Goal: Book appointment/travel/reservation

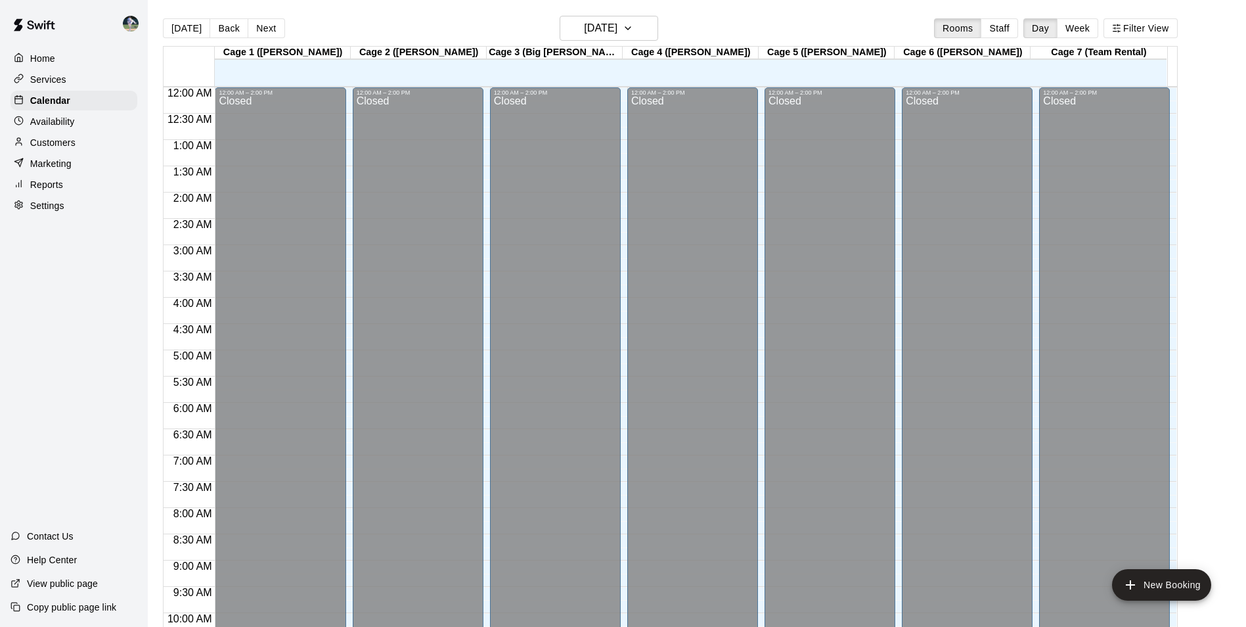
scroll to position [668, 0]
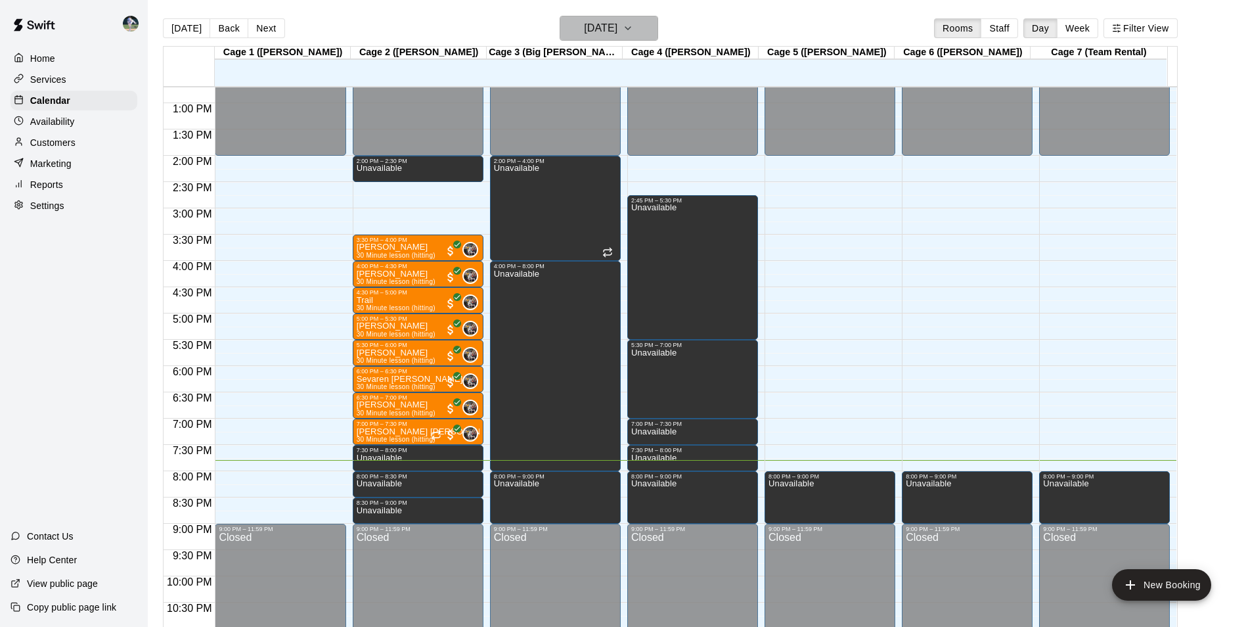
click at [596, 28] on h6 "[DATE]" at bounding box center [601, 28] width 34 height 18
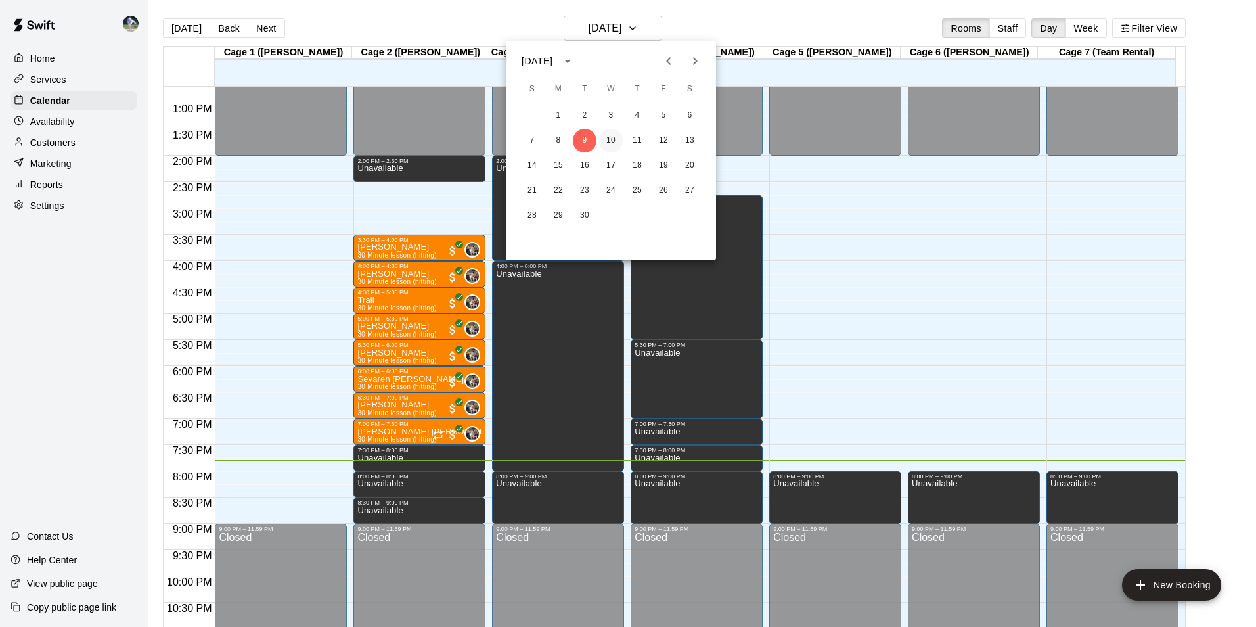
click at [614, 140] on button "10" at bounding box center [611, 141] width 24 height 24
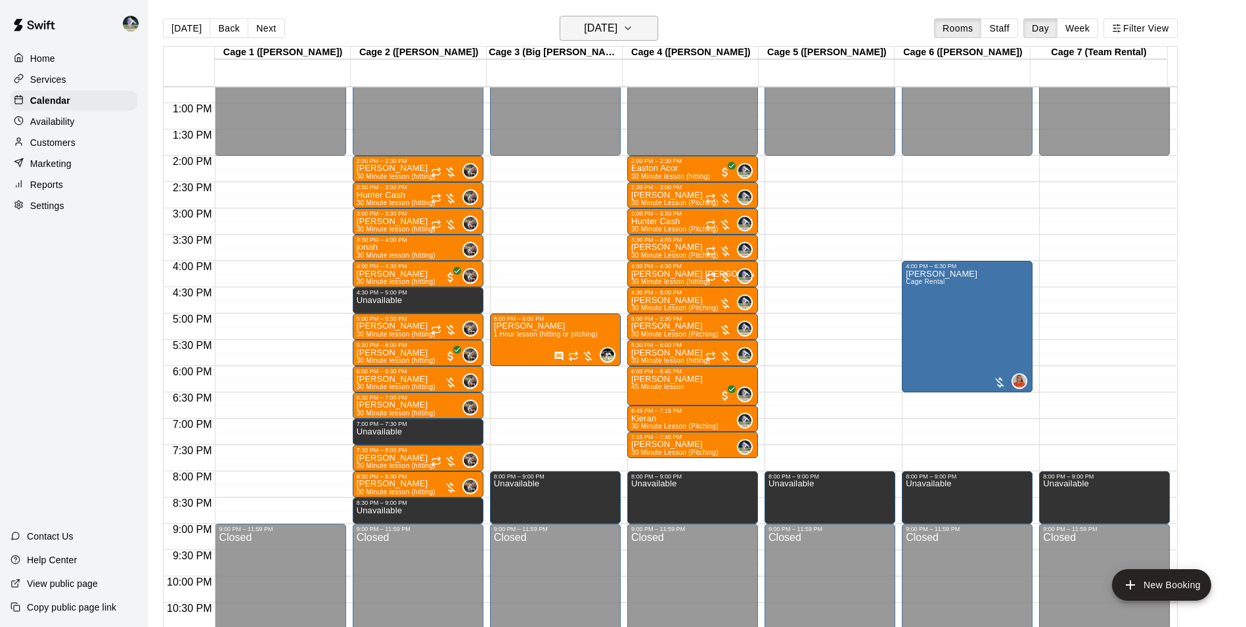
click at [585, 31] on h6 "[DATE]" at bounding box center [601, 28] width 34 height 18
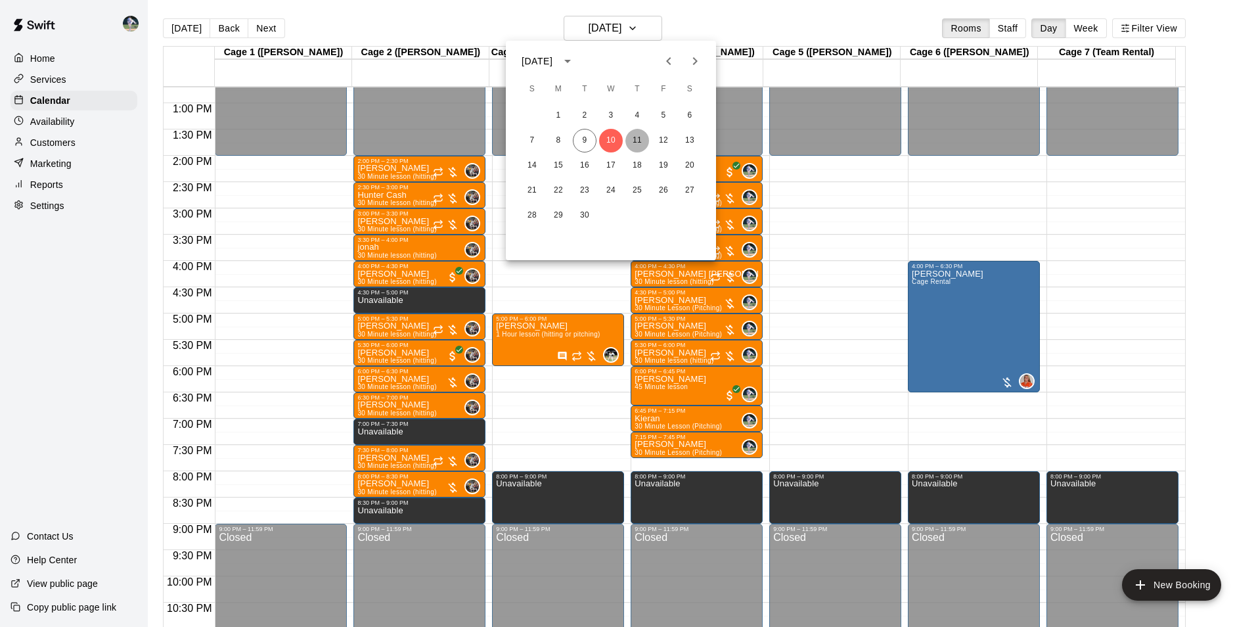
click at [637, 139] on button "11" at bounding box center [637, 141] width 24 height 24
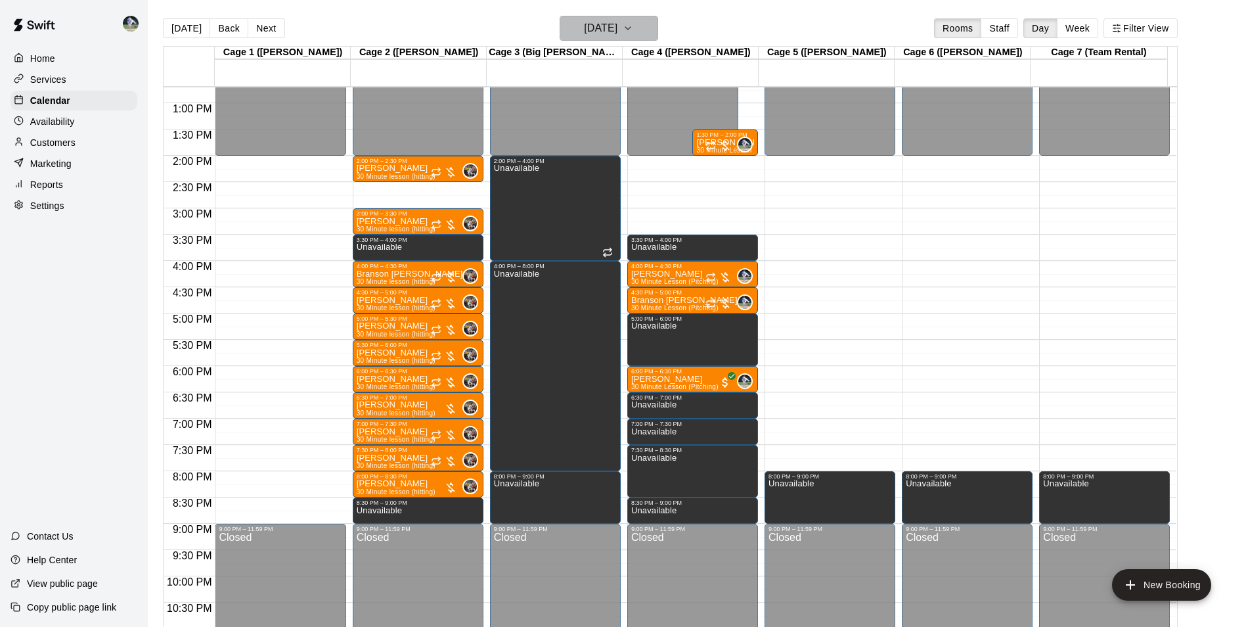
click at [606, 27] on h6 "[DATE]" at bounding box center [601, 28] width 34 height 18
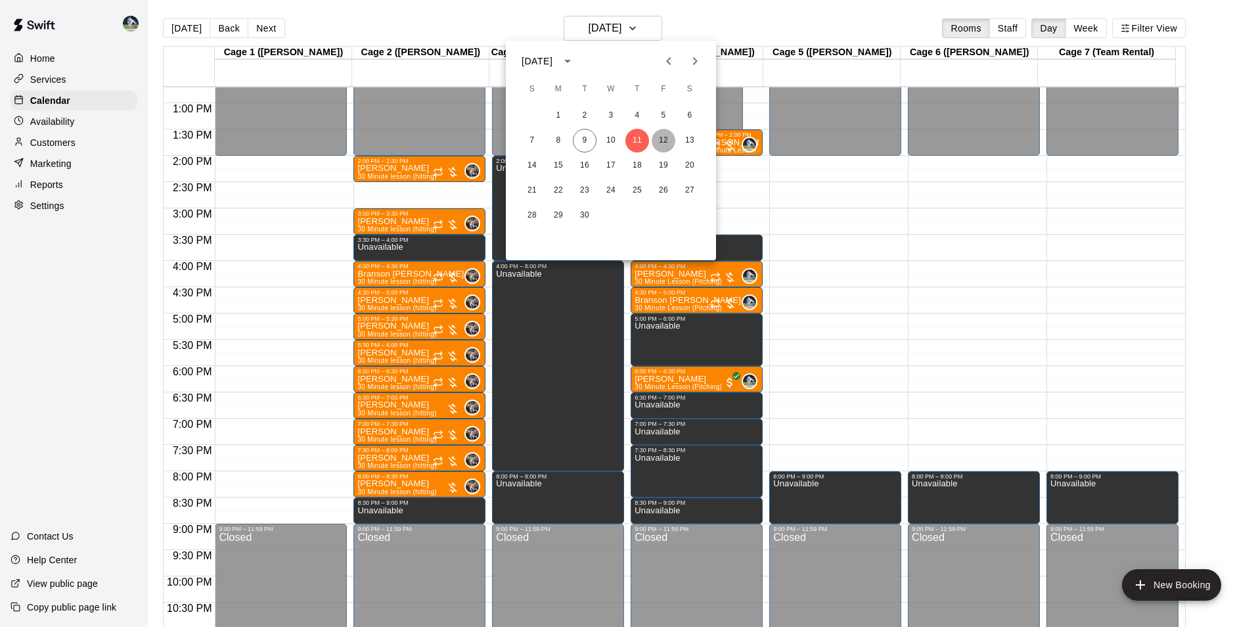
click at [663, 138] on button "12" at bounding box center [664, 141] width 24 height 24
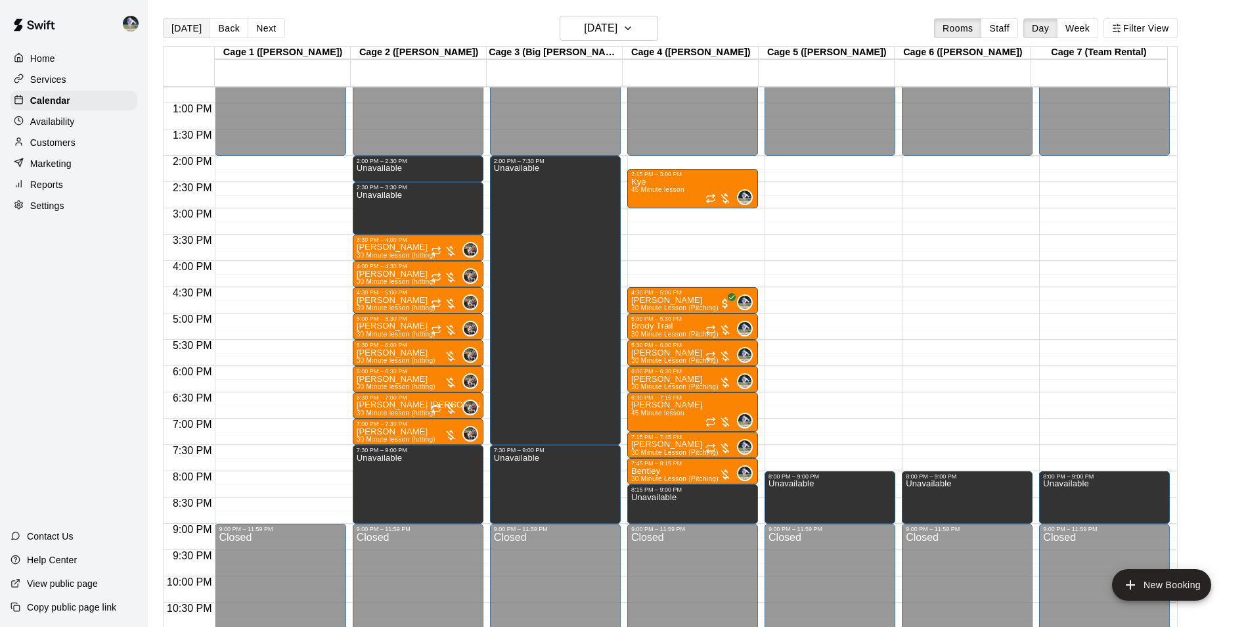
click at [189, 22] on button "[DATE]" at bounding box center [186, 28] width 47 height 20
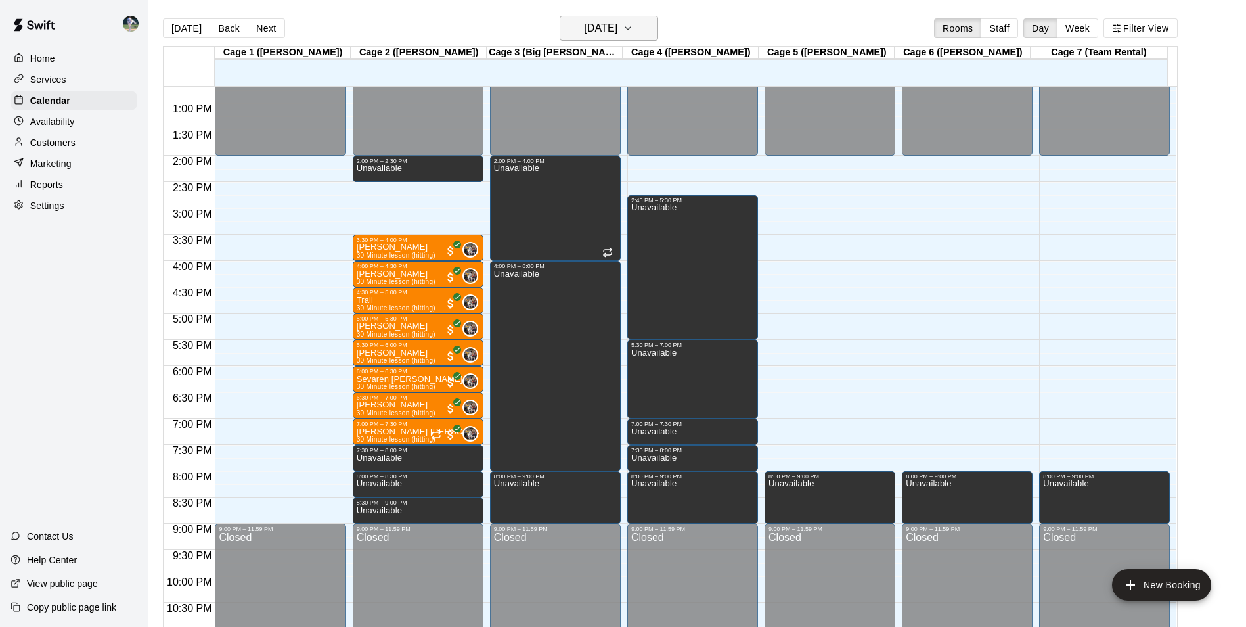
click at [588, 16] on button "[DATE]" at bounding box center [609, 28] width 99 height 25
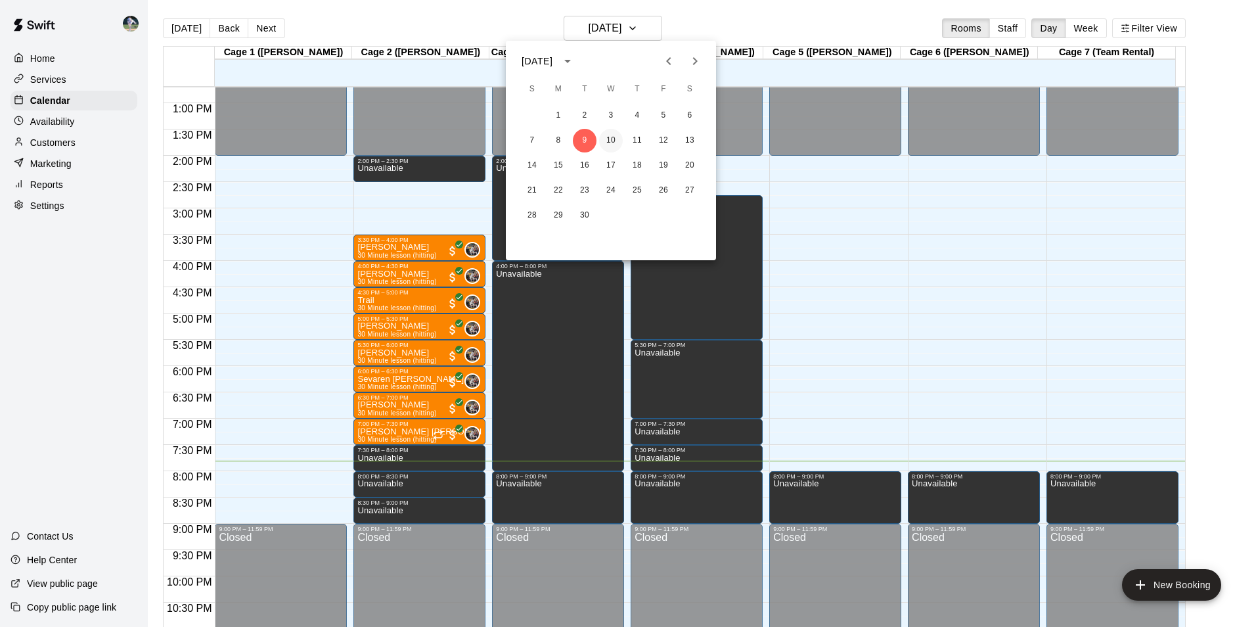
click at [613, 137] on button "10" at bounding box center [611, 141] width 24 height 24
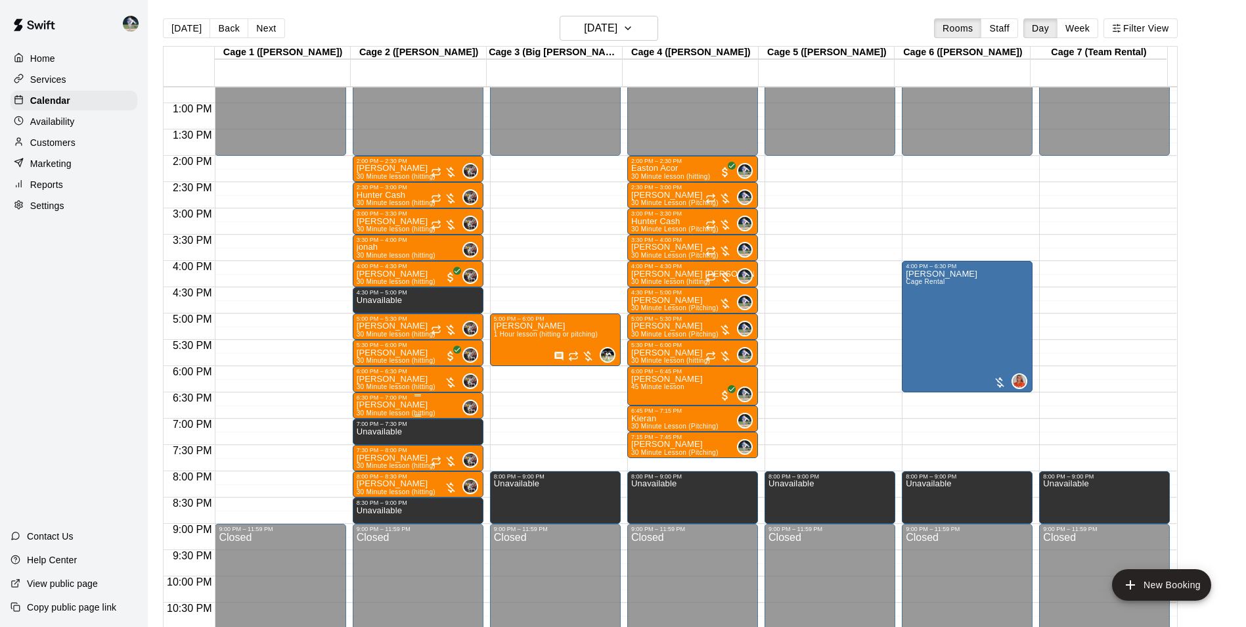
click at [394, 405] on p "[PERSON_NAME]" at bounding box center [396, 405] width 79 height 0
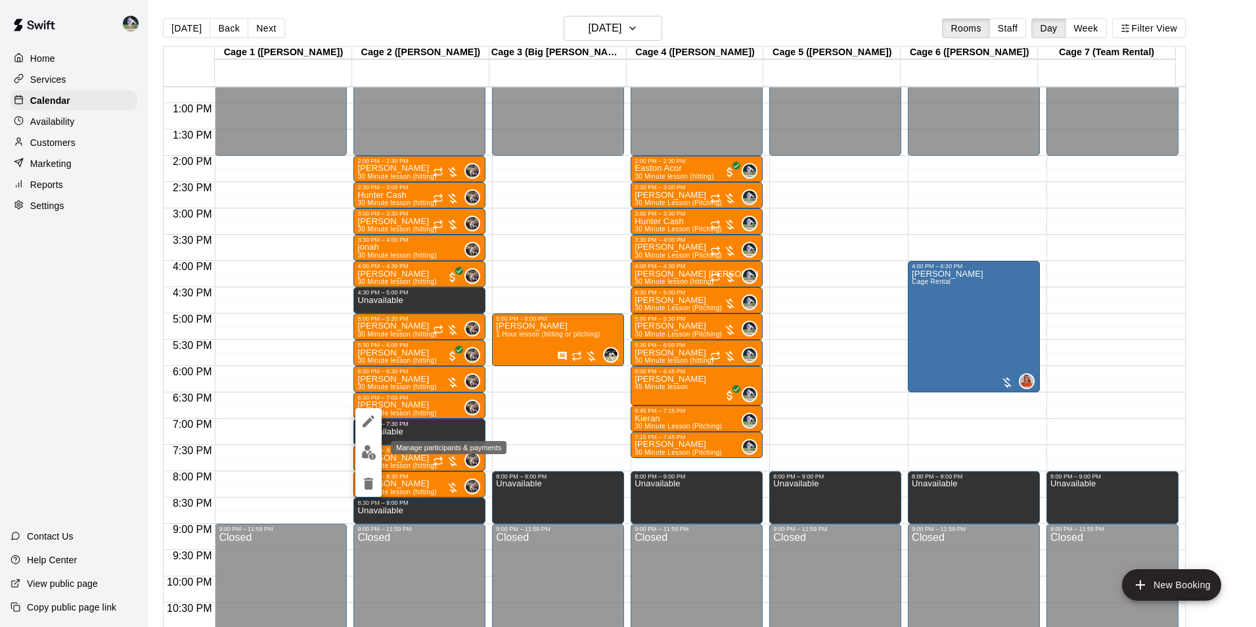
click at [369, 445] on img "edit" at bounding box center [368, 452] width 15 height 15
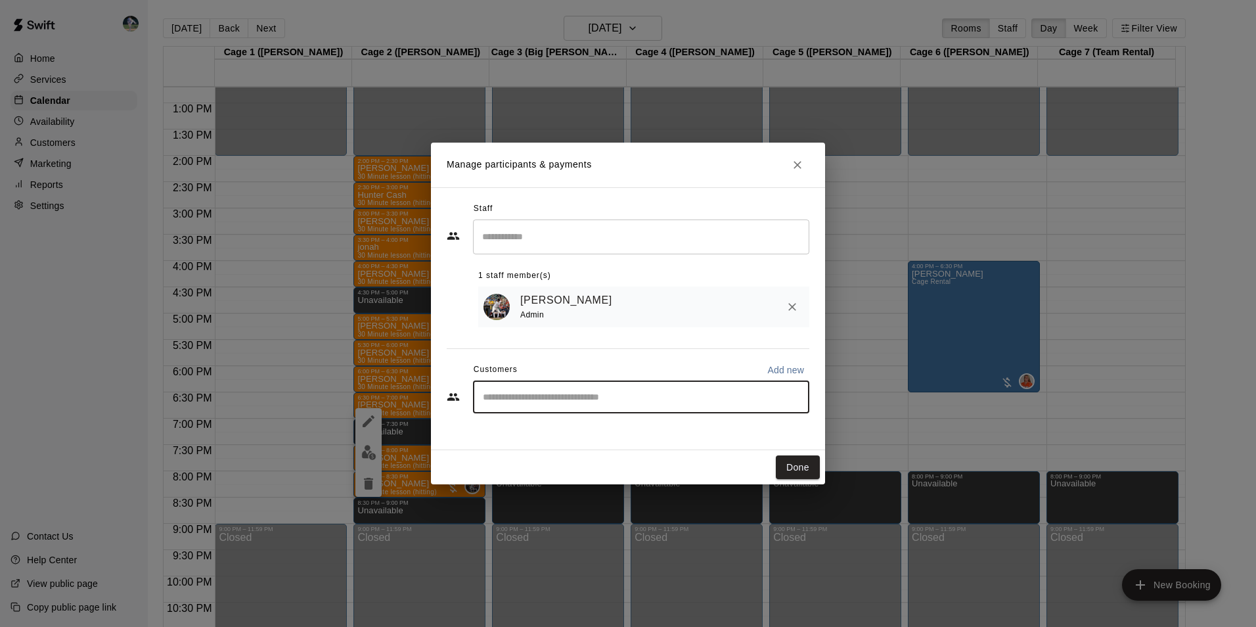
click at [509, 398] on input "Start typing to search customers..." at bounding box center [641, 396] width 325 height 13
type input "******"
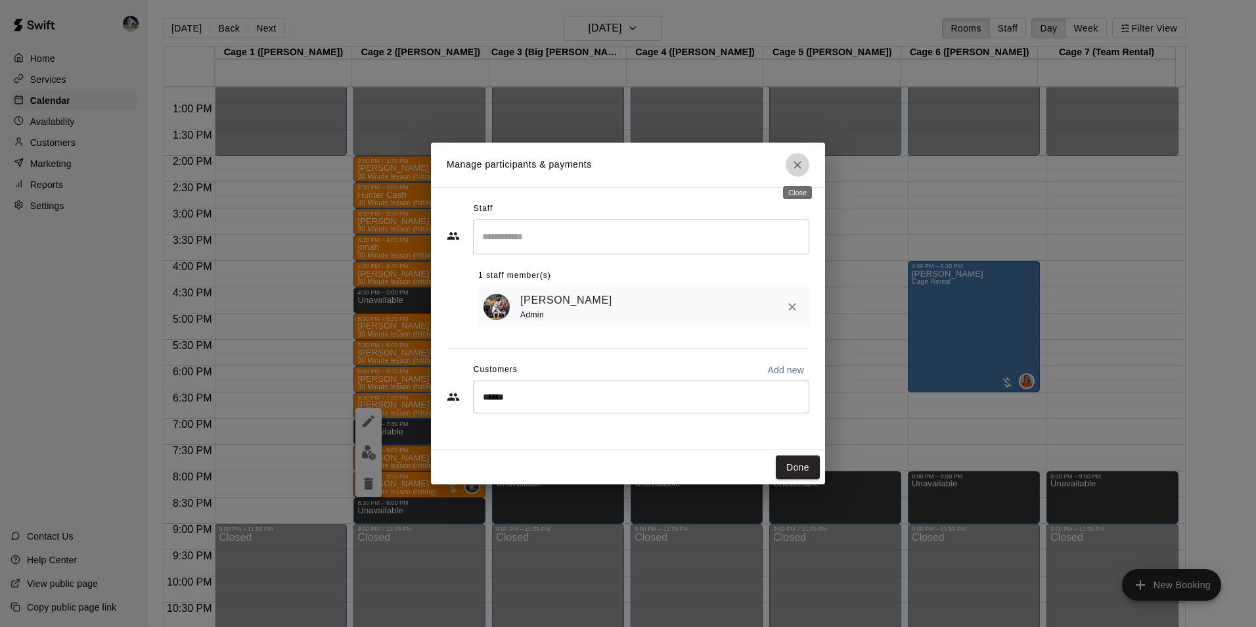
click at [798, 162] on icon "Close" at bounding box center [797, 164] width 13 height 13
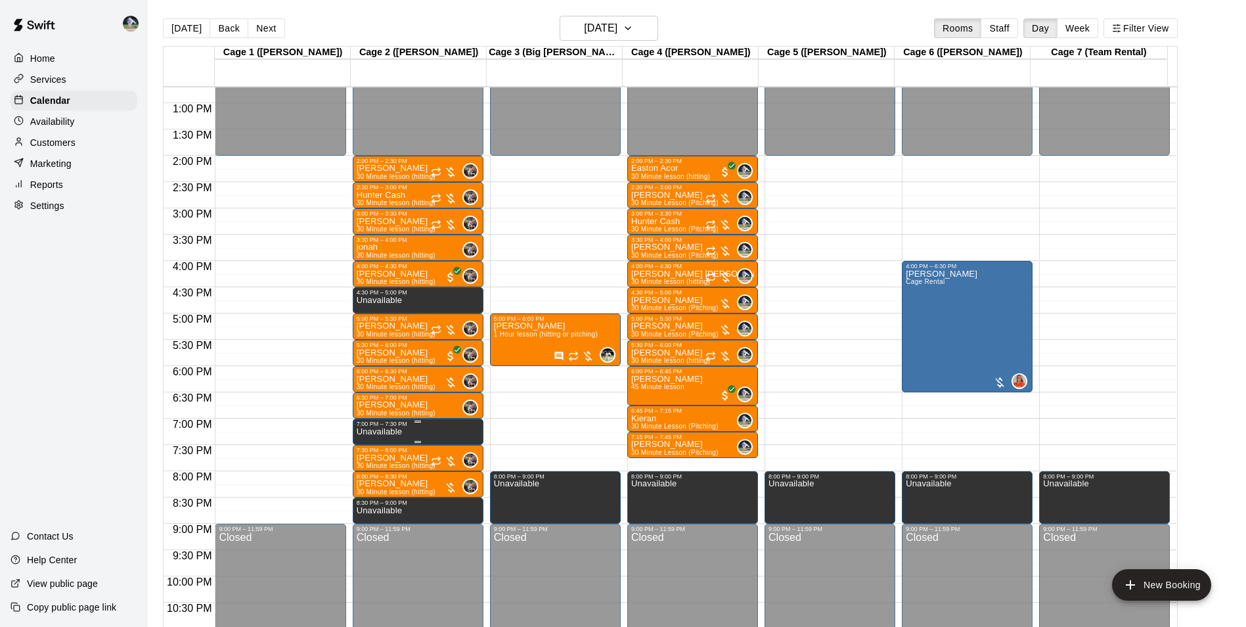
click at [399, 432] on p "Unavailable" at bounding box center [379, 432] width 45 height 0
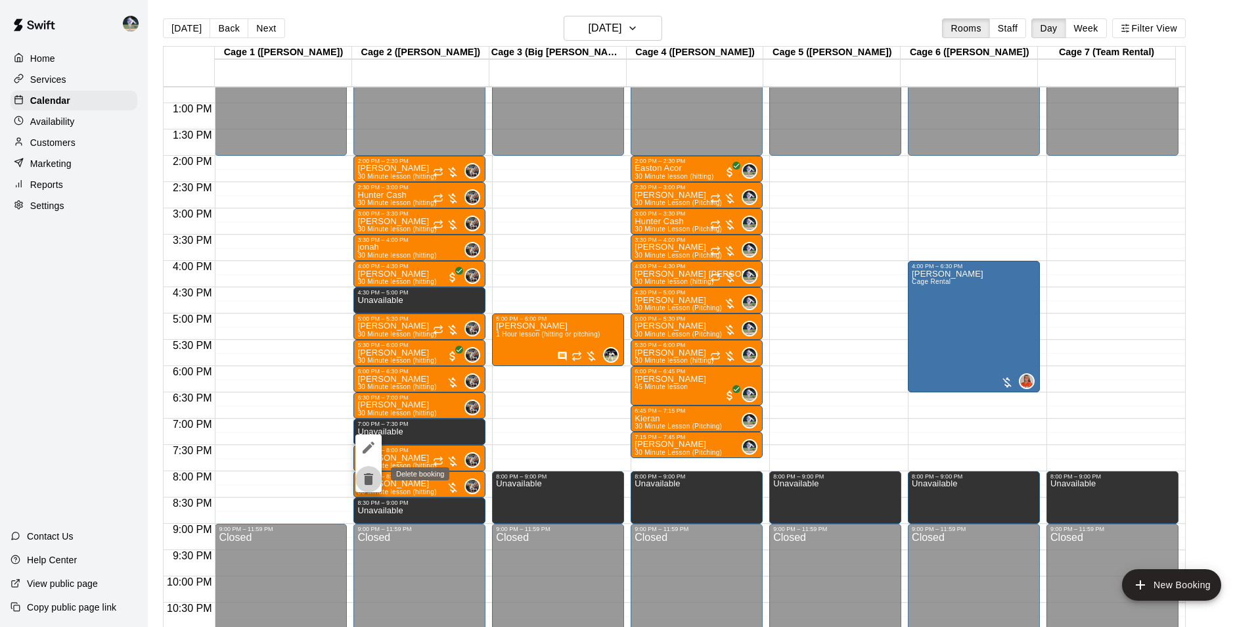
click at [370, 479] on icon "delete" at bounding box center [368, 479] width 9 height 12
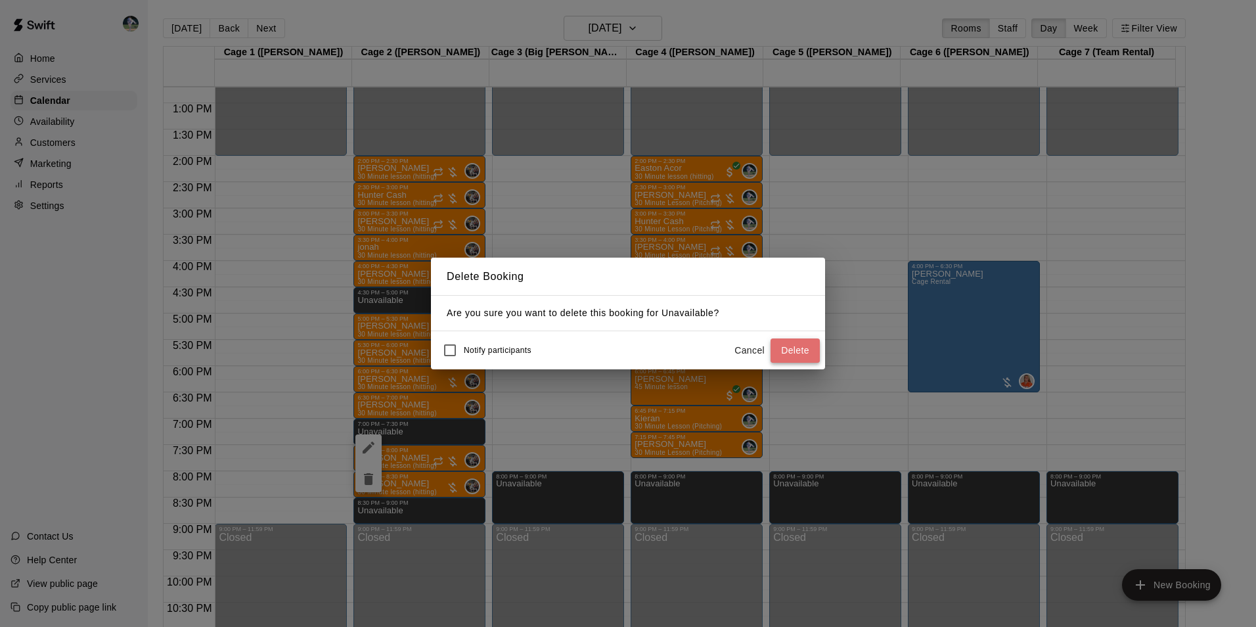
click at [778, 347] on button "Delete" at bounding box center [795, 350] width 49 height 24
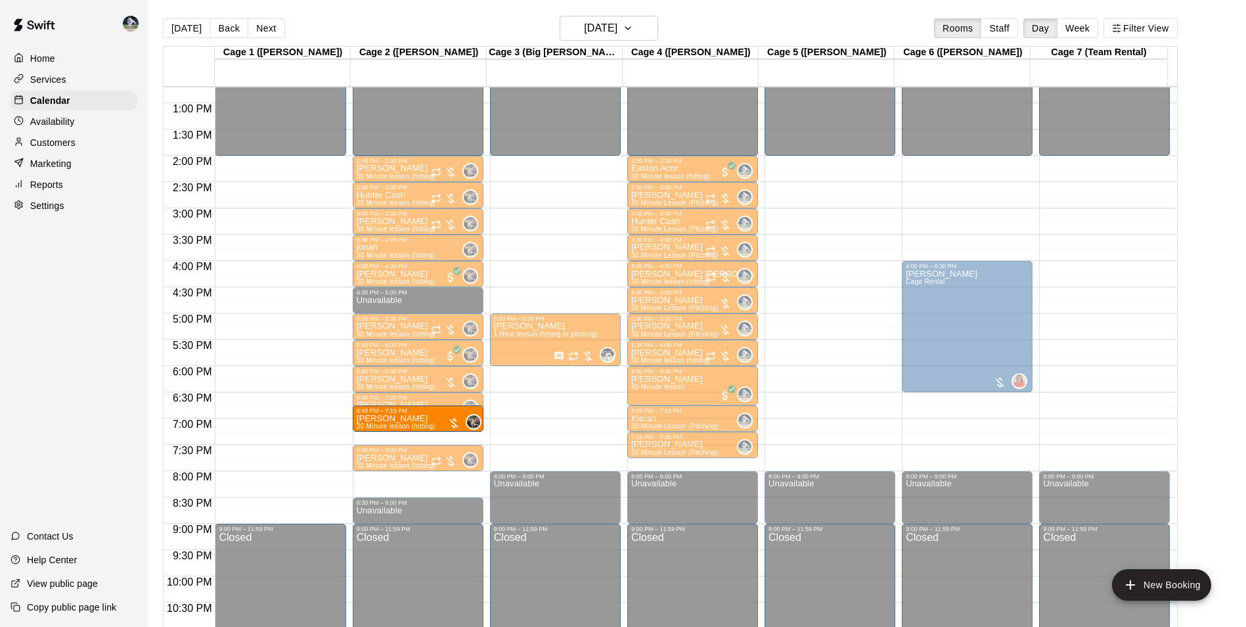
drag, startPoint x: 410, startPoint y: 486, endPoint x: 402, endPoint y: 424, distance: 62.3
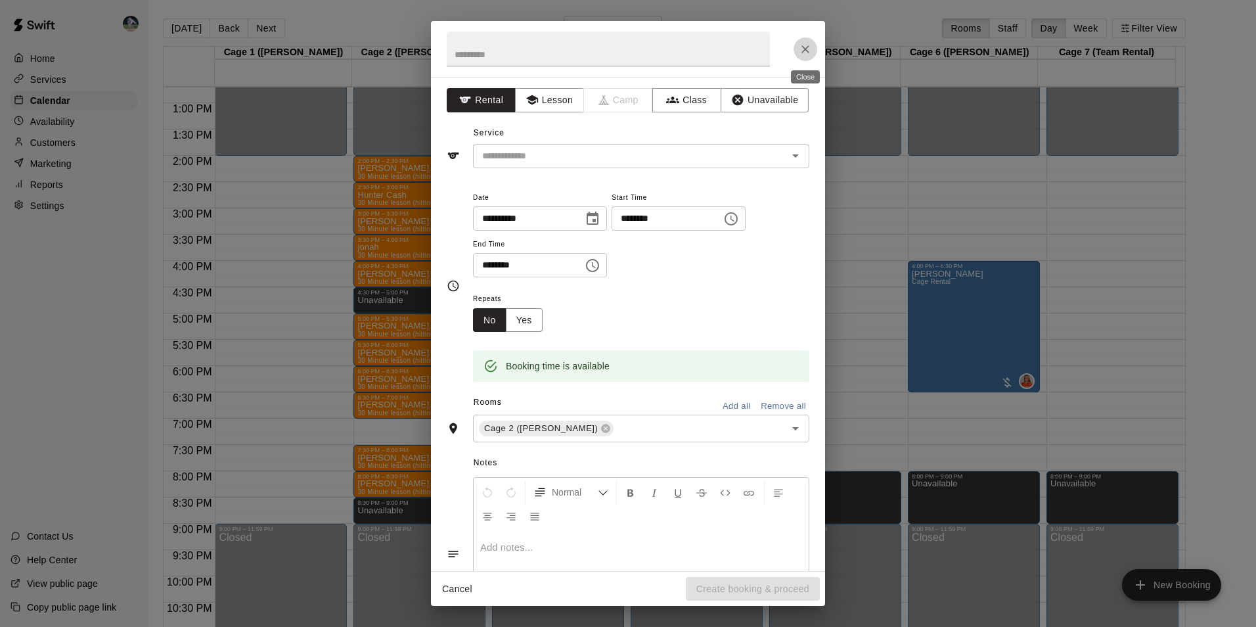
click at [803, 47] on icon "Close" at bounding box center [805, 49] width 13 height 13
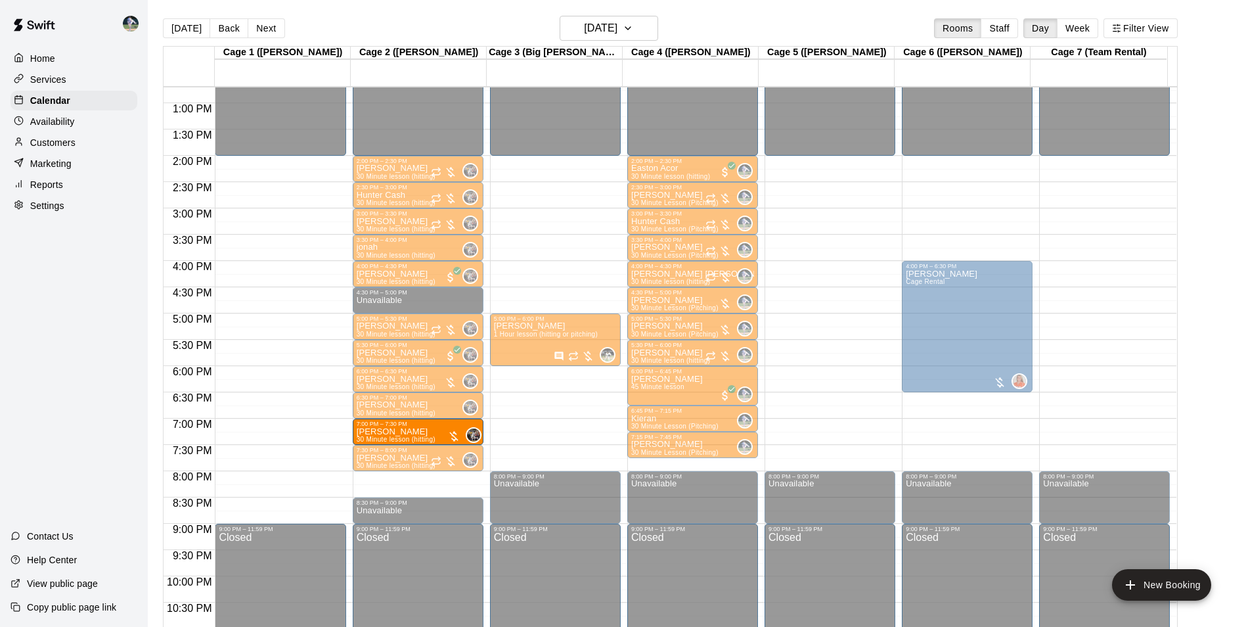
drag, startPoint x: 413, startPoint y: 489, endPoint x: 408, endPoint y: 442, distance: 46.9
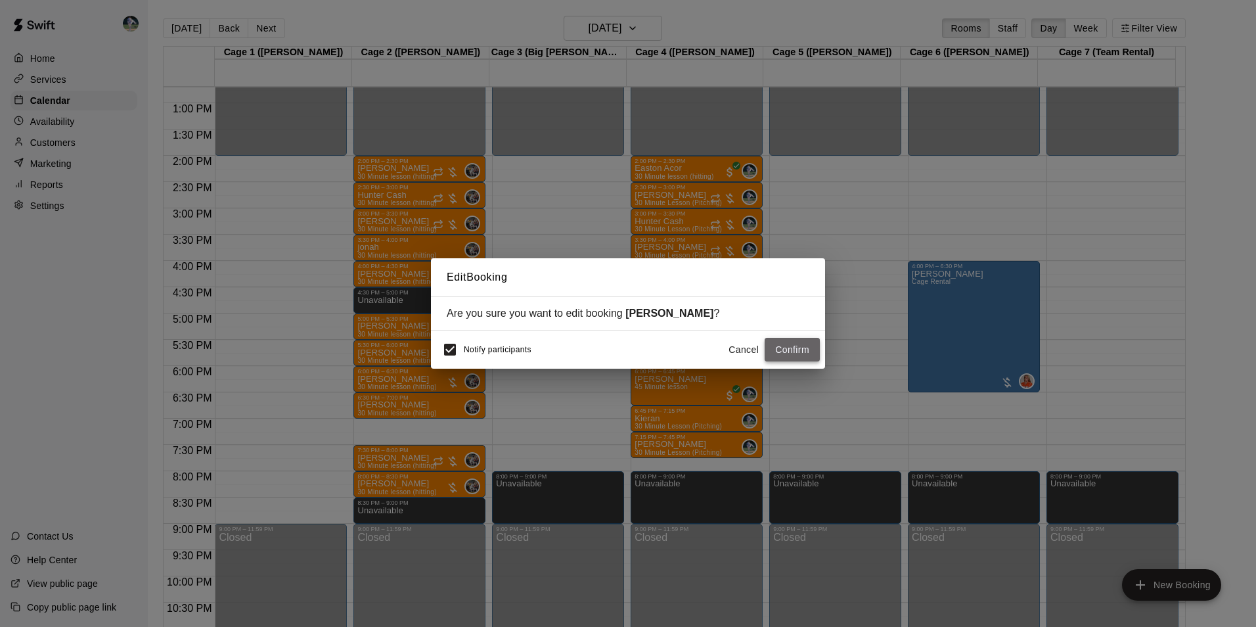
click at [790, 346] on button "Confirm" at bounding box center [792, 350] width 55 height 24
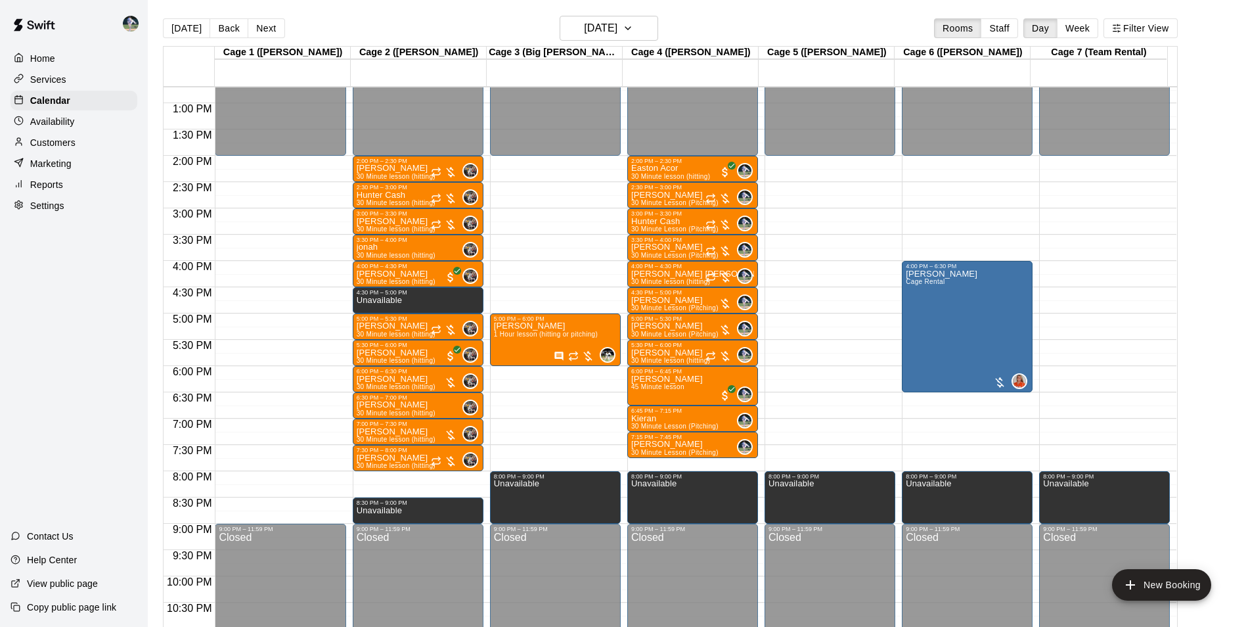
click at [433, 476] on div "12:00 AM – 2:00 PM Closed 2:00 PM – 2:30 PM [PERSON_NAME] 30 Minute lesson (hit…" at bounding box center [418, 50] width 131 height 1261
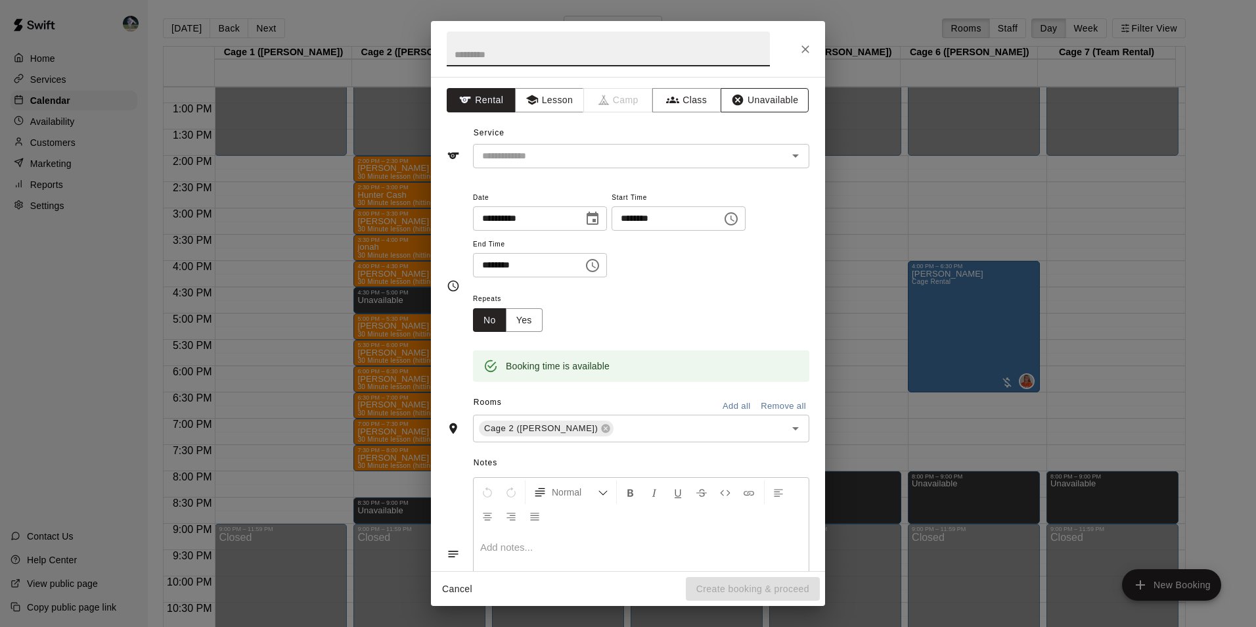
click at [769, 96] on button "Unavailable" at bounding box center [765, 100] width 88 height 24
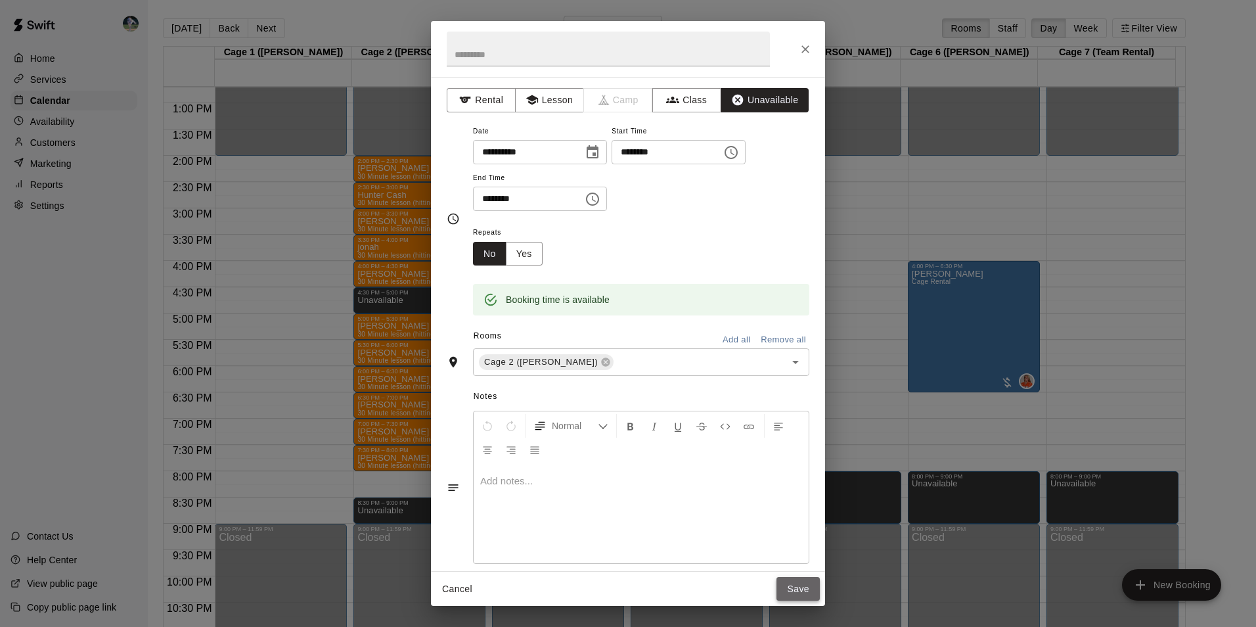
click at [800, 589] on button "Save" at bounding box center [798, 589] width 43 height 24
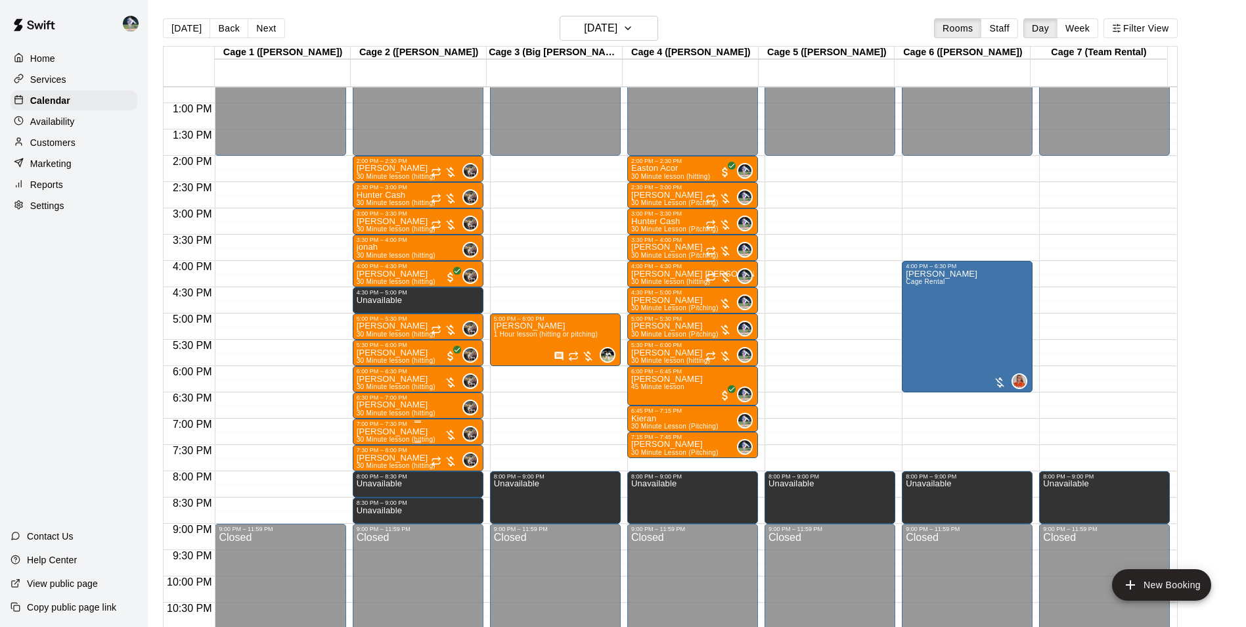
click at [401, 427] on div "7:00 PM – 7:30 PM" at bounding box center [418, 423] width 123 height 7
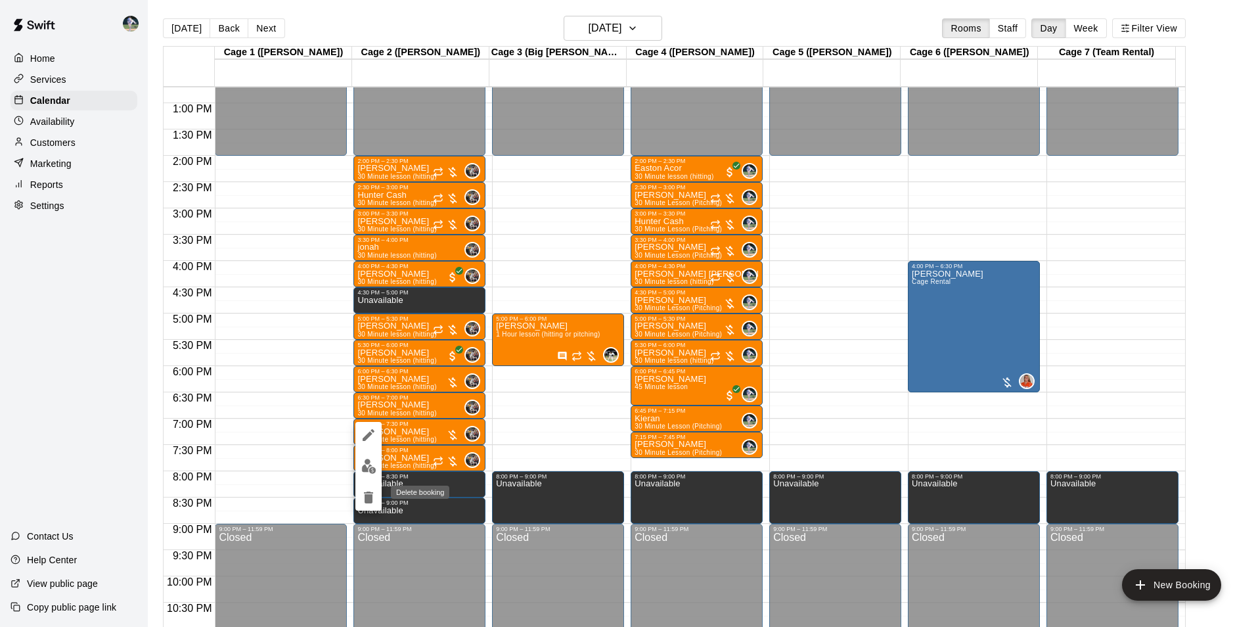
click at [366, 495] on icon "delete" at bounding box center [368, 497] width 9 height 12
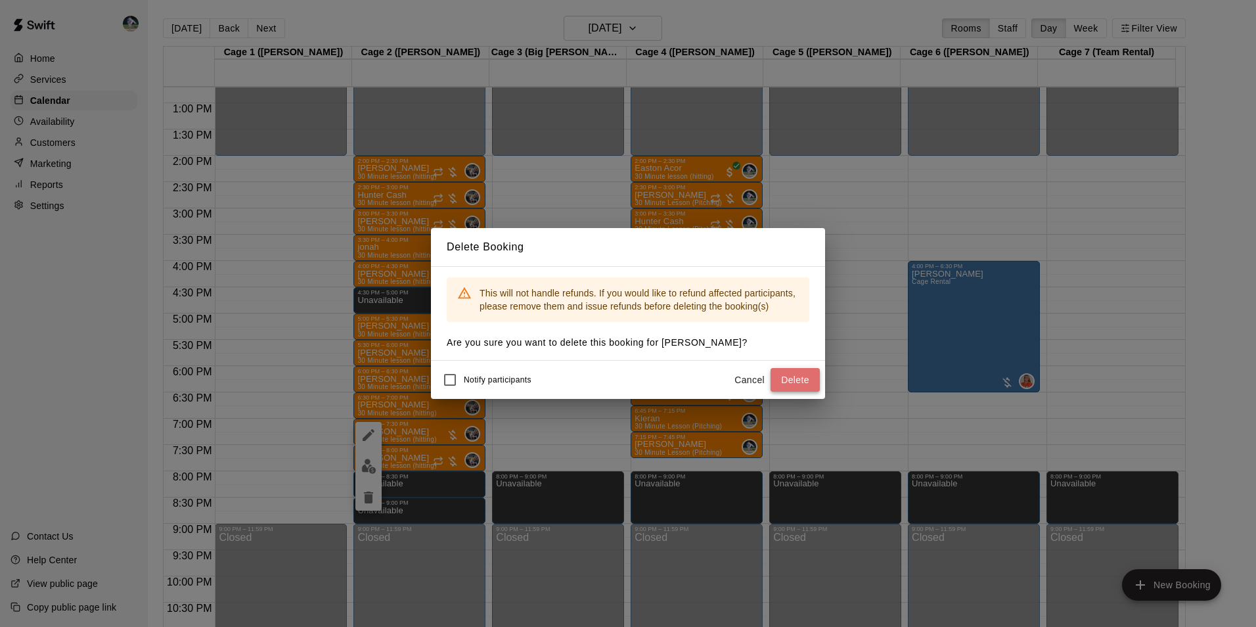
click at [790, 379] on button "Delete" at bounding box center [795, 380] width 49 height 24
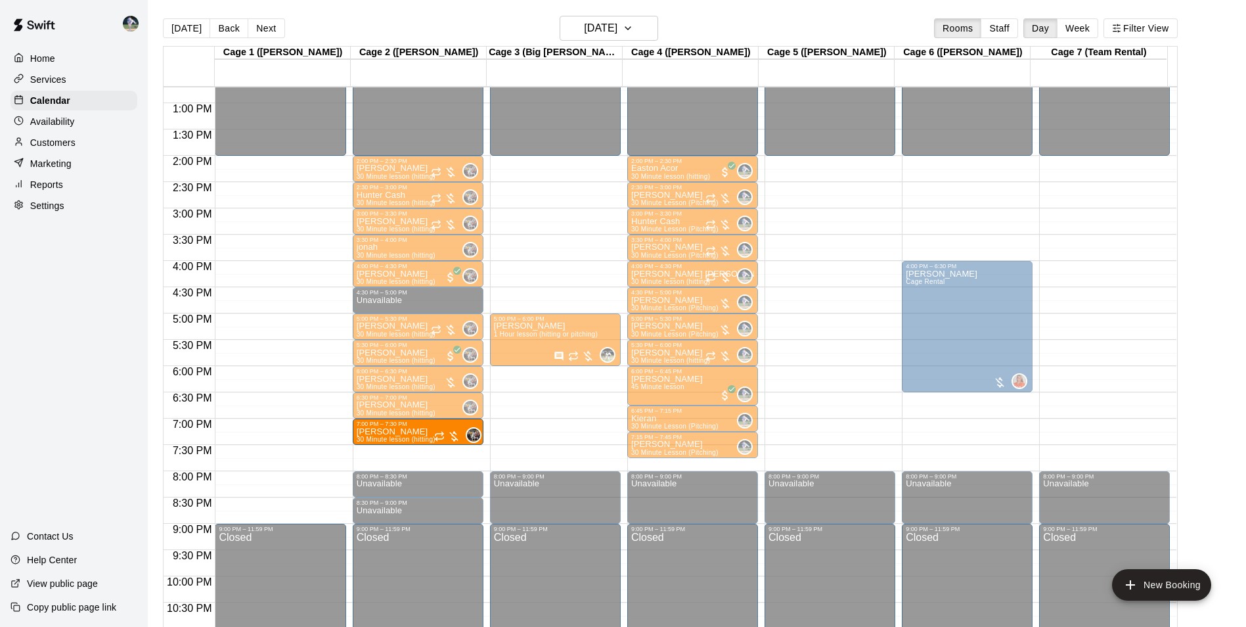
drag, startPoint x: 419, startPoint y: 461, endPoint x: 419, endPoint y: 438, distance: 23.0
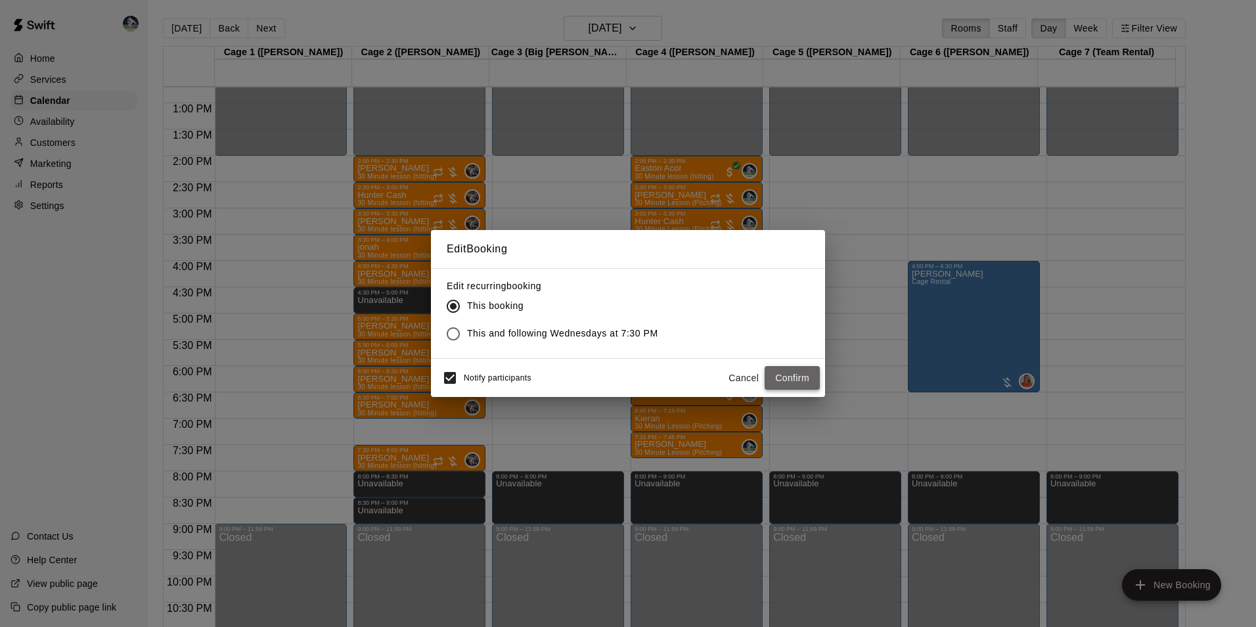
click at [786, 375] on button "Confirm" at bounding box center [792, 378] width 55 height 24
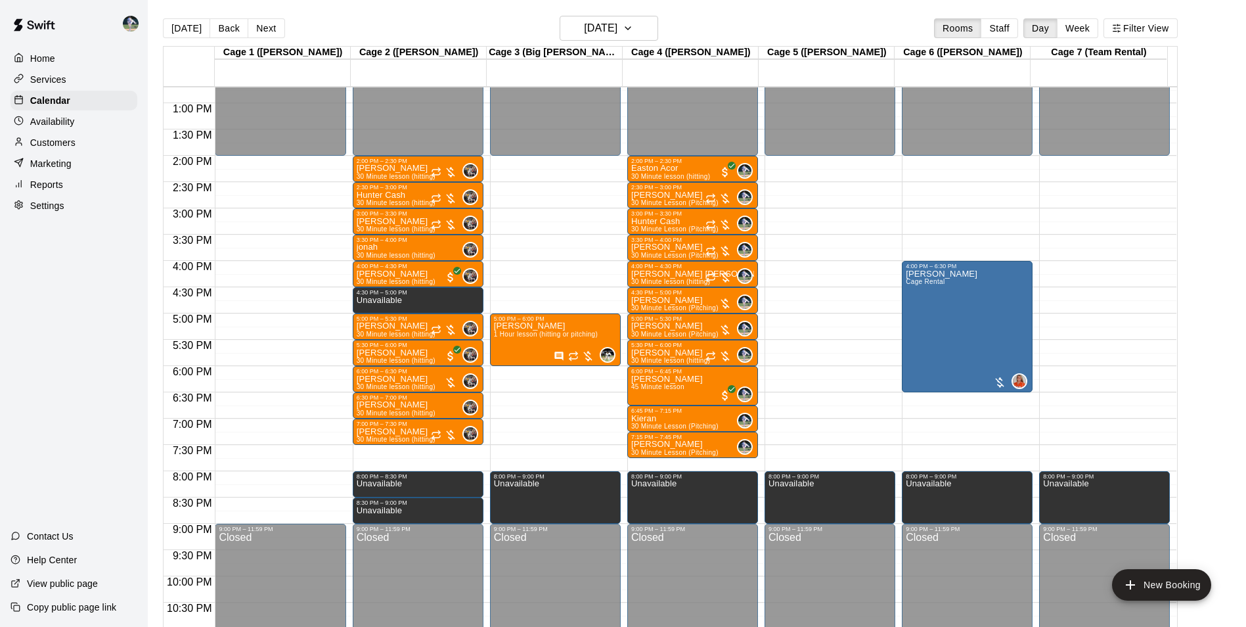
click at [420, 451] on div "12:00 AM – 2:00 PM Closed 2:00 PM – 2:30 PM [PERSON_NAME] 30 Minute lesson (hit…" at bounding box center [418, 50] width 131 height 1261
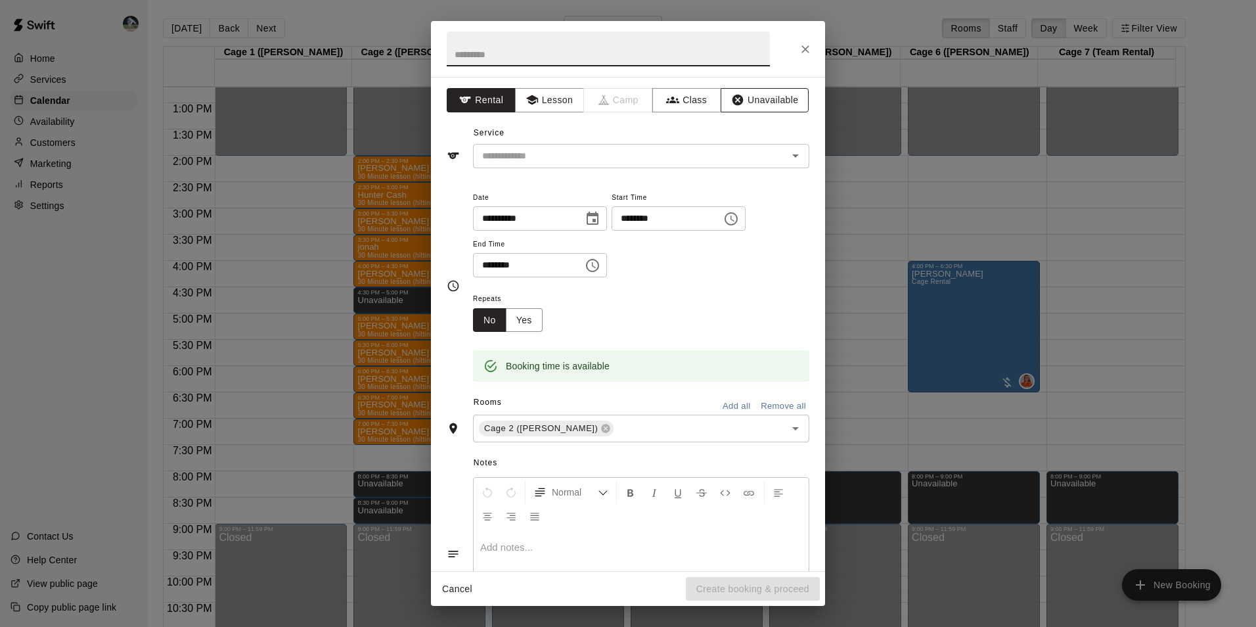
click at [759, 97] on button "Unavailable" at bounding box center [765, 100] width 88 height 24
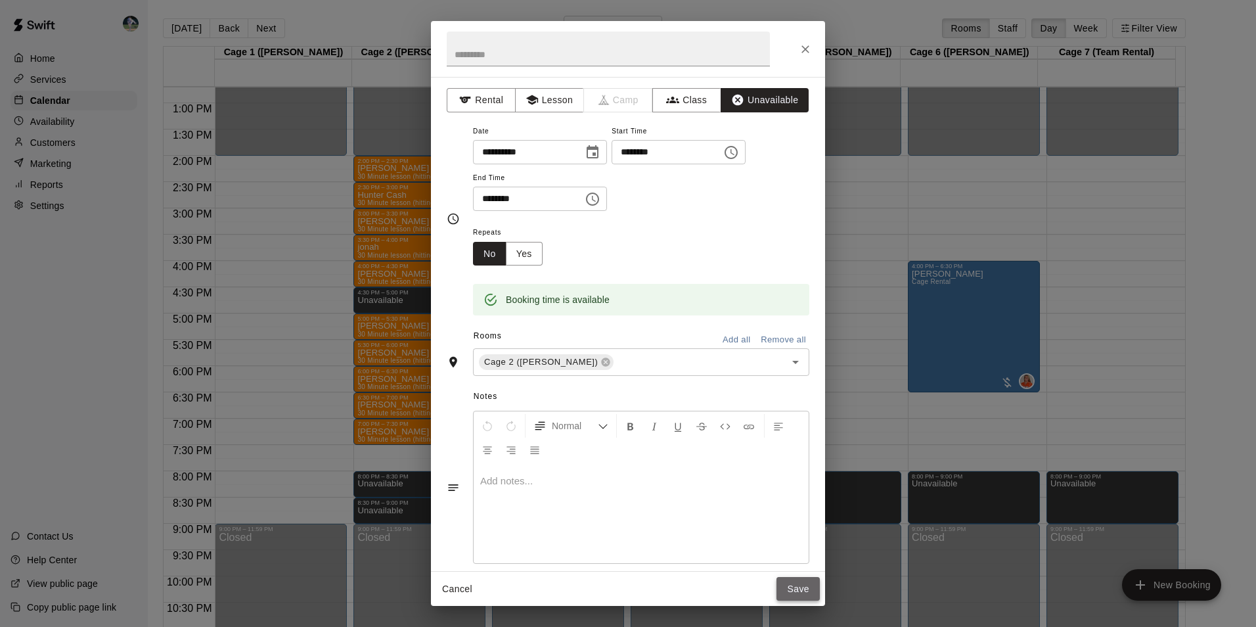
click at [803, 585] on button "Save" at bounding box center [798, 589] width 43 height 24
